Goal: Information Seeking & Learning: Learn about a topic

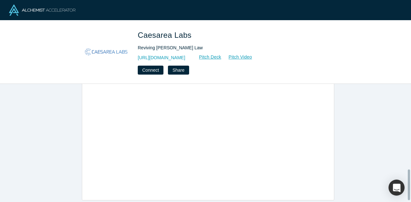
scroll to position [333, 0]
click at [220, 59] on link "Pitch Deck" at bounding box center [207, 57] width 30 height 7
click at [52, 9] on img at bounding box center [42, 9] width 66 height 11
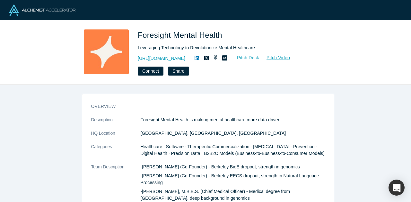
click at [259, 59] on link "Pitch Deck" at bounding box center [245, 57] width 30 height 7
click at [290, 59] on link "Pitch Video" at bounding box center [274, 57] width 31 height 7
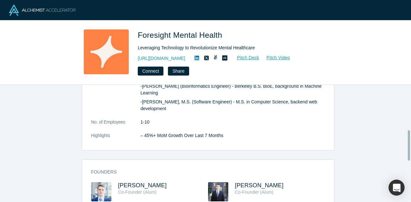
scroll to position [182, 0]
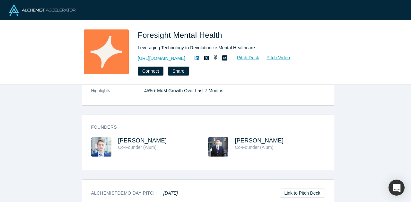
drag, startPoint x: 114, startPoint y: 138, endPoint x: 169, endPoint y: 132, distance: 55.5
click at [169, 132] on div "Founders Douglas Hapeman Co-Founder (Alum) Matt Milford Co-Founder (Alum)" at bounding box center [207, 145] width 251 height 51
copy span "Douglas Hapeman"
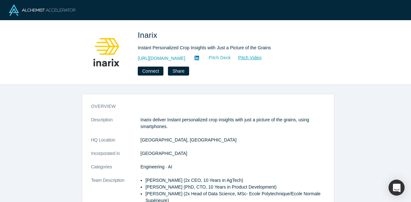
click at [221, 56] on link "Pitch Deck" at bounding box center [216, 57] width 30 height 7
click at [252, 58] on link "Pitch Video" at bounding box center [246, 57] width 31 height 7
